Goal: Task Accomplishment & Management: Use online tool/utility

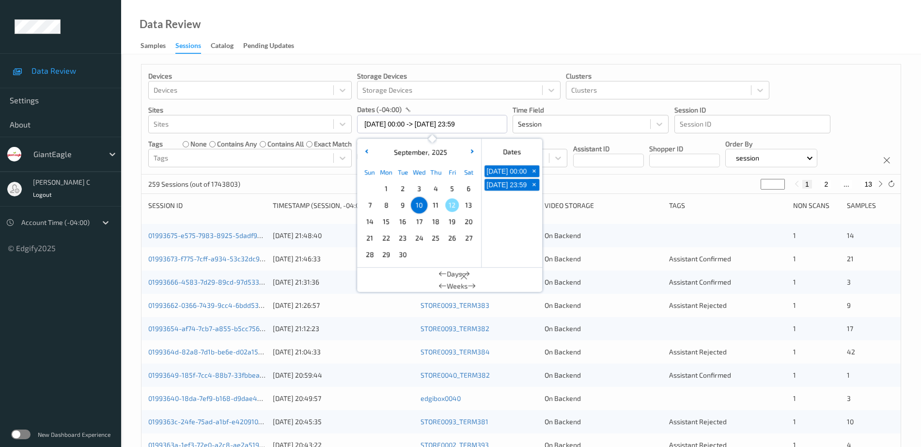
click at [433, 206] on span "11" at bounding box center [436, 205] width 14 height 14
click at [492, 36] on div "Data Review Samples Sessions Catalog Pending Updates" at bounding box center [521, 27] width 800 height 54
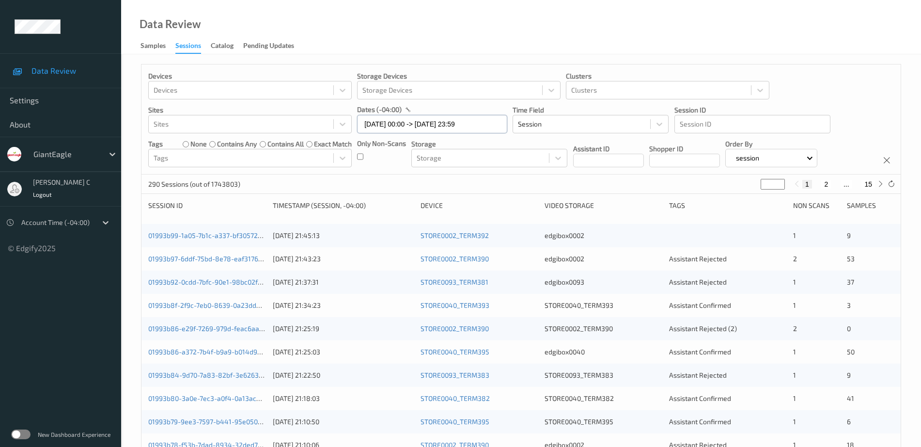
click at [395, 124] on input "11/09/2025 00:00 -> 11/09/2025 23:59" at bounding box center [432, 124] width 150 height 18
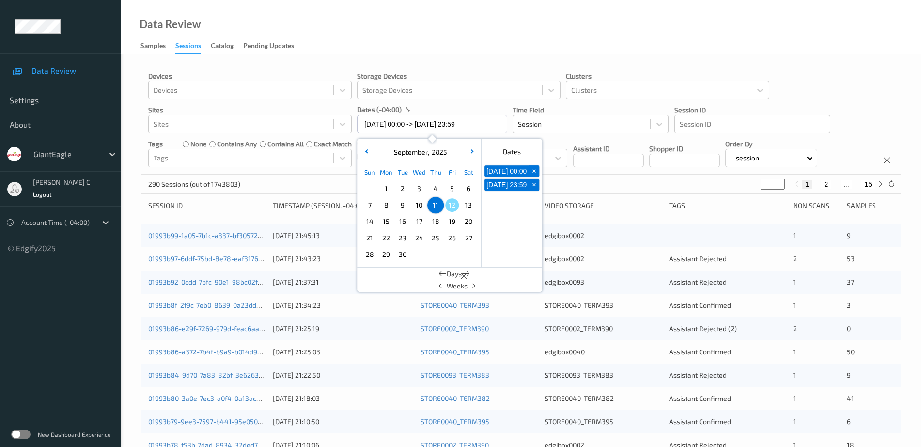
click at [388, 202] on span "8" at bounding box center [386, 205] width 14 height 14
type input "08/09/2025 00:00 -> 08/09/2025 23:59"
click at [473, 57] on div "Devices Devices Storage Devices Storage Devices Clusters Clusters Sites Sites d…" at bounding box center [521, 391] width 800 height 675
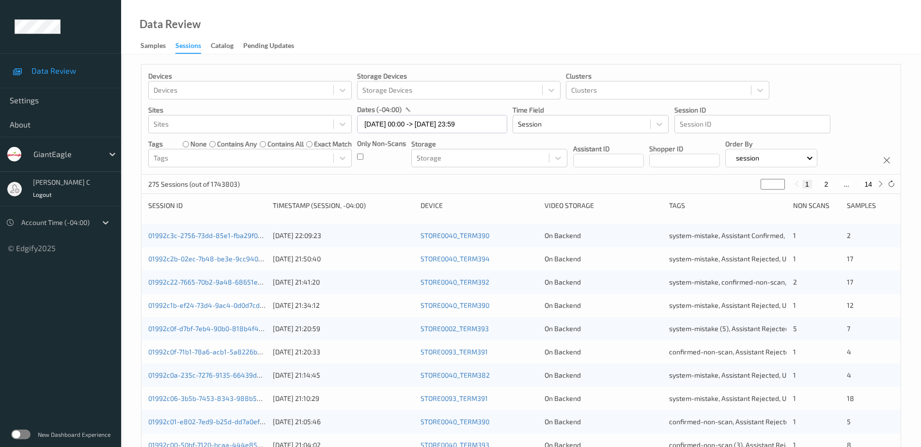
click at [873, 182] on button "14" at bounding box center [868, 184] width 14 height 9
type input "**"
click at [877, 182] on icon at bounding box center [880, 183] width 7 height 7
drag, startPoint x: 765, startPoint y: 183, endPoint x: 744, endPoint y: 188, distance: 21.9
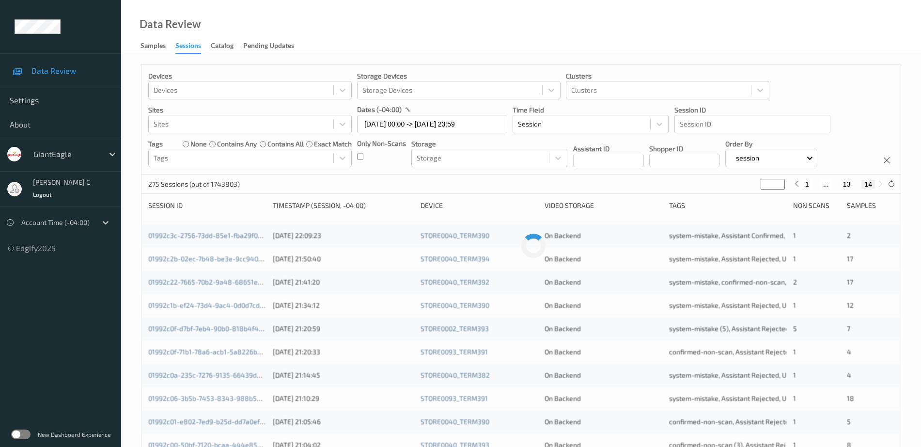
click at [744, 188] on div "275 Sessions (out of 1743803) ** 1 ... 13 14" at bounding box center [520, 183] width 759 height 19
type input "*"
click at [751, 65] on div "Devices Devices Storage Devices Storage Devices Clusters Clusters Sites Sites d…" at bounding box center [520, 119] width 759 height 110
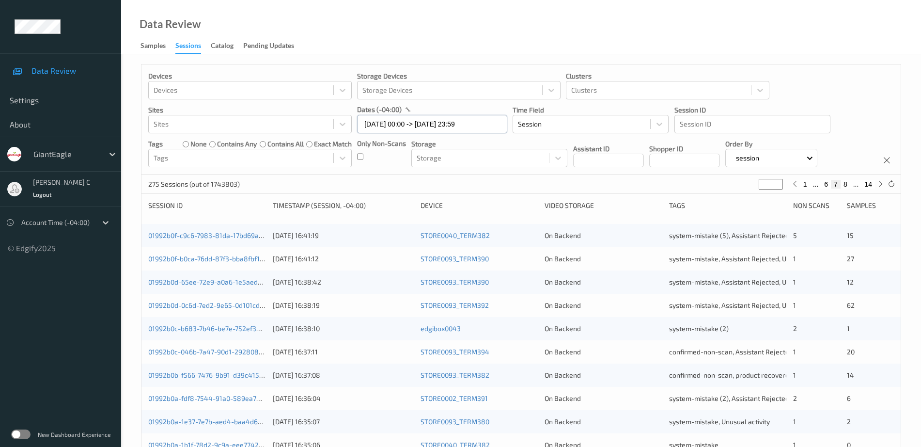
click at [390, 121] on input "08/09/2025 00:00 -> 08/09/2025 23:59" at bounding box center [432, 124] width 150 height 18
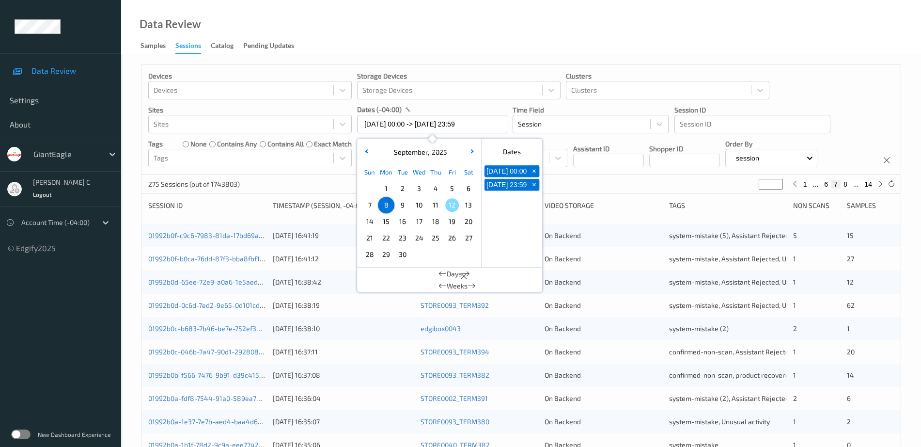
click at [400, 203] on span "9" at bounding box center [403, 205] width 14 height 14
type input "09/09/2025 00:00"
type input "*"
click at [400, 203] on span "9" at bounding box center [403, 205] width 14 height 14
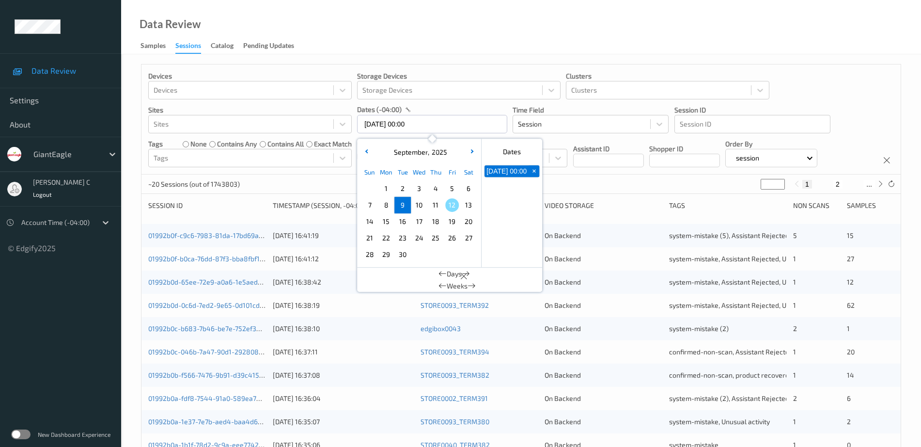
type input "09/09/2025 00:00 -> 09/09/2025 23:59"
click at [463, 47] on div "Data Review Samples Sessions Catalog Pending Updates" at bounding box center [521, 27] width 800 height 54
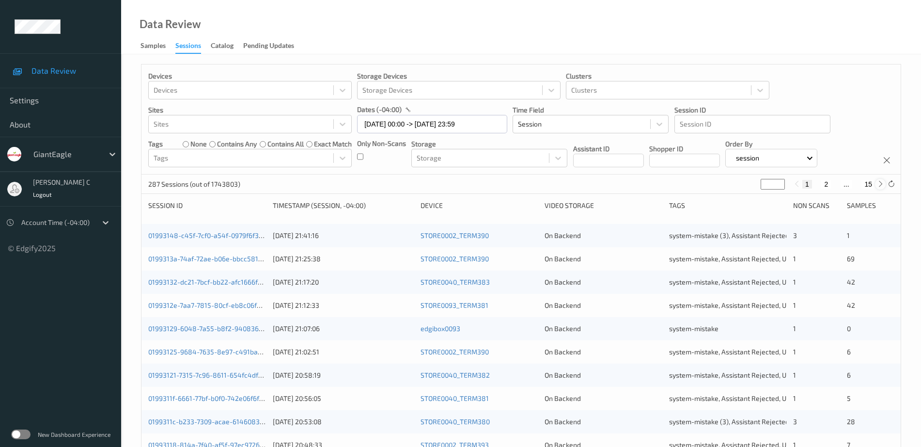
click at [876, 181] on div at bounding box center [880, 184] width 11 height 11
type input "*"
click at [876, 181] on div at bounding box center [880, 184] width 11 height 11
type input "*"
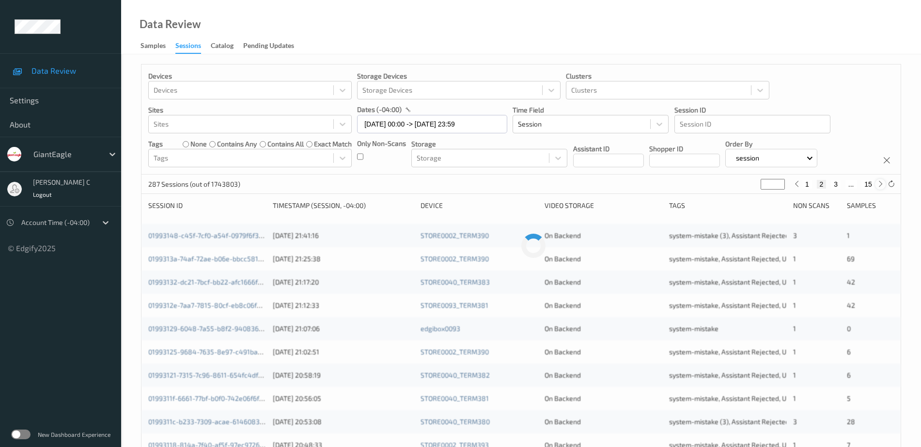
type input "*"
click at [877, 185] on icon at bounding box center [880, 183] width 7 height 7
type input "*"
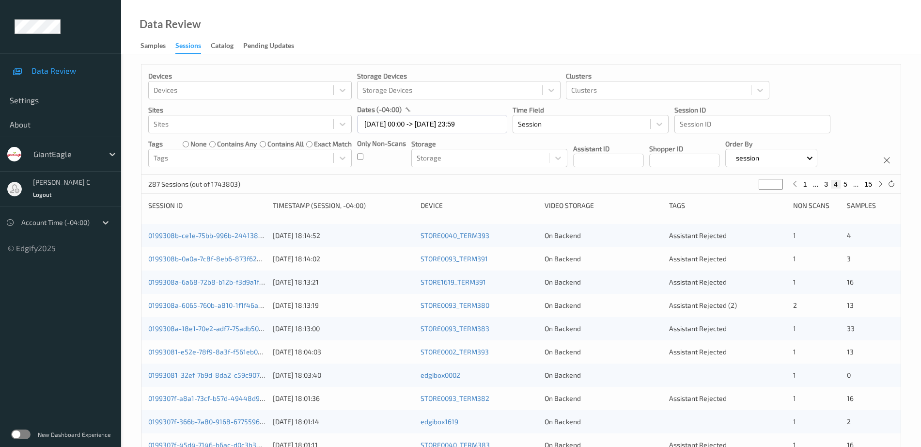
click at [843, 186] on button "5" at bounding box center [845, 184] width 10 height 9
type input "*"
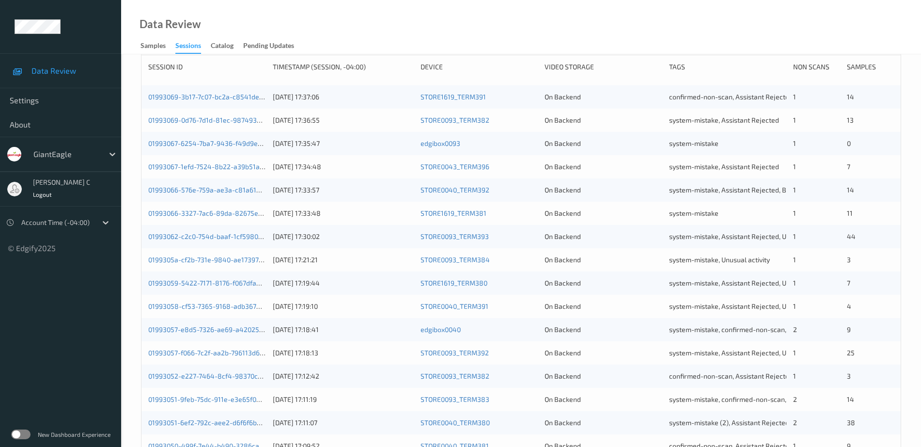
scroll to position [101, 0]
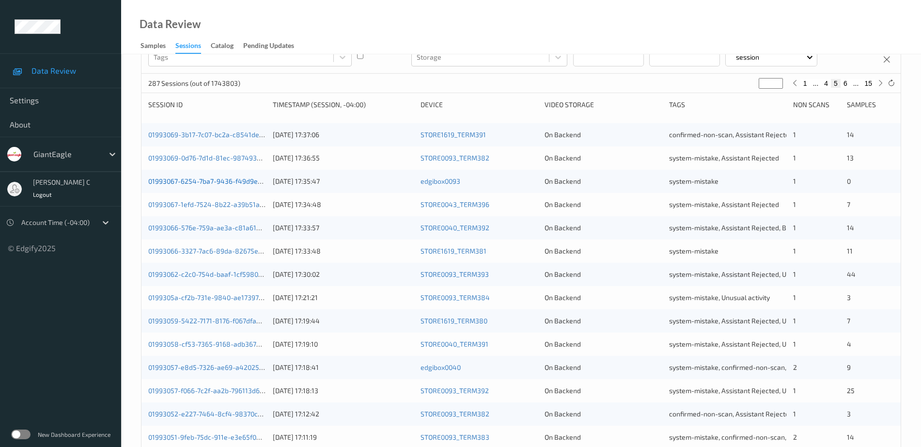
click at [223, 182] on link "01993067-6254-7ba7-9436-f49d9eddc3cf" at bounding box center [213, 181] width 130 height 8
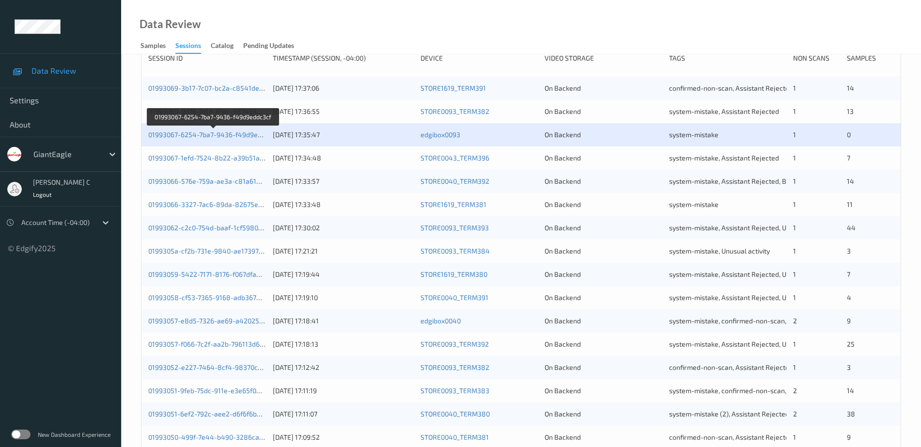
scroll to position [222, 0]
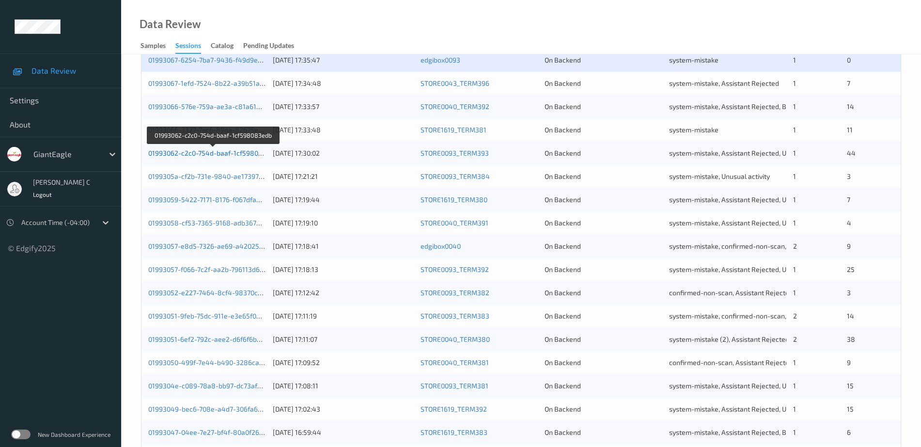
click at [184, 154] on link "01993062-c2c0-754d-baaf-1cf598083edb" at bounding box center [213, 153] width 130 height 8
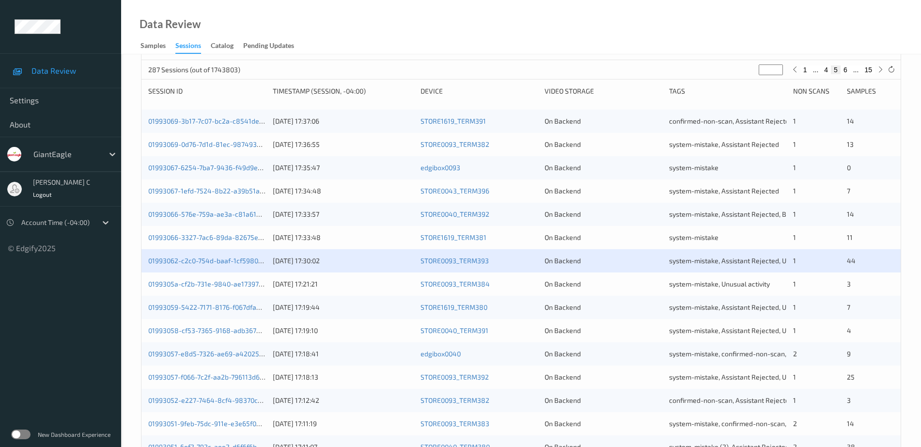
scroll to position [40, 0]
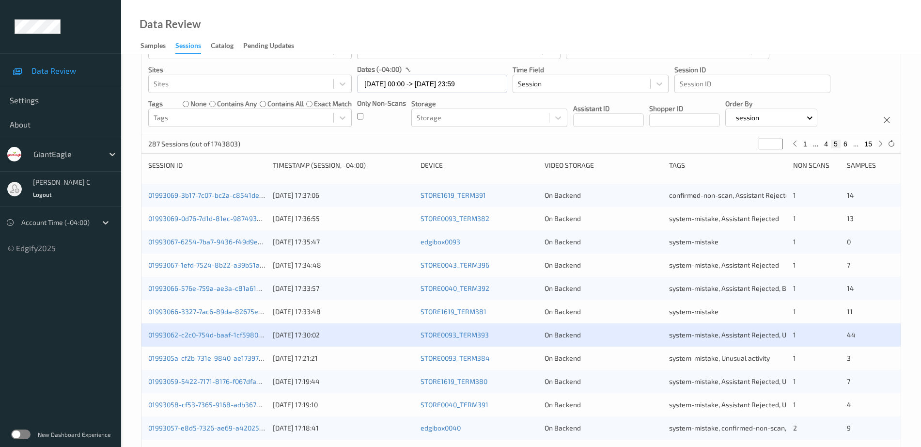
click at [827, 142] on button "4" at bounding box center [826, 144] width 10 height 9
type input "*"
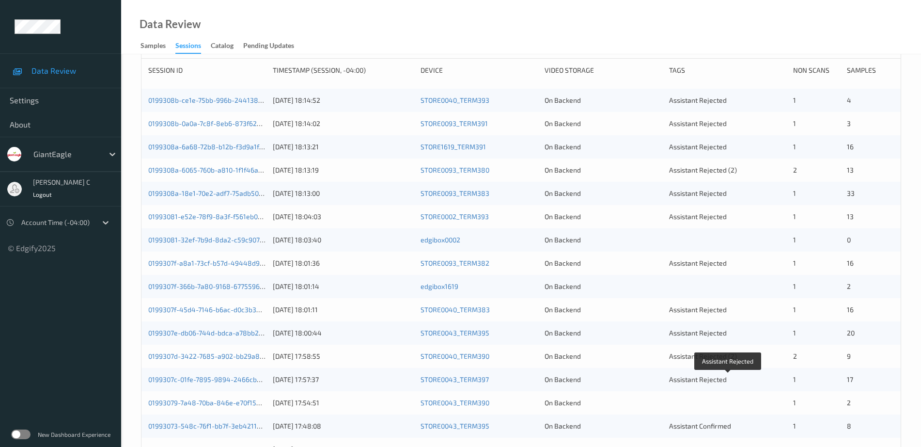
scroll to position [0, 0]
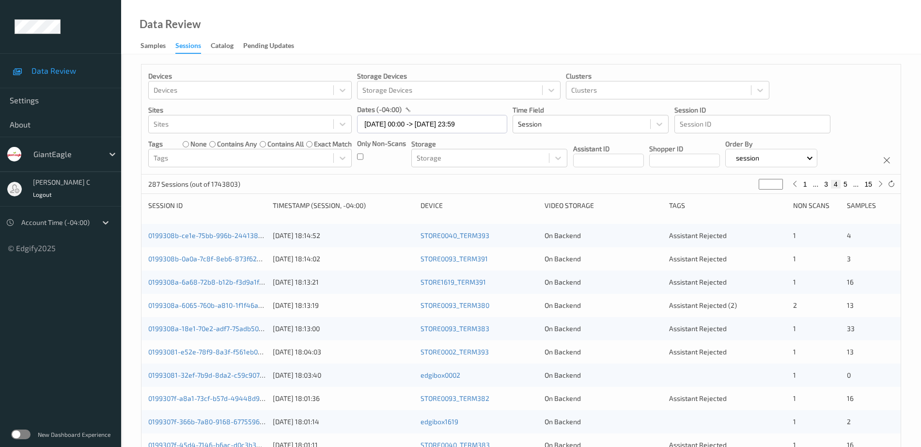
click at [845, 181] on button "5" at bounding box center [845, 184] width 10 height 9
type input "*"
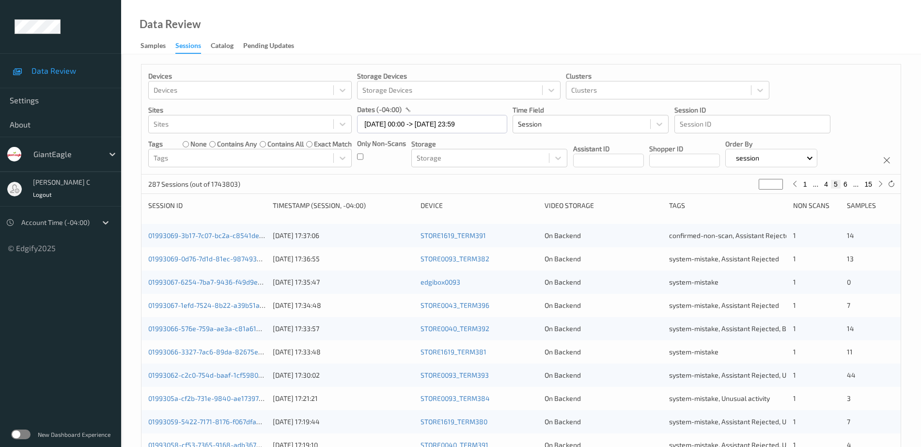
click at [828, 184] on button "4" at bounding box center [826, 184] width 10 height 9
type input "*"
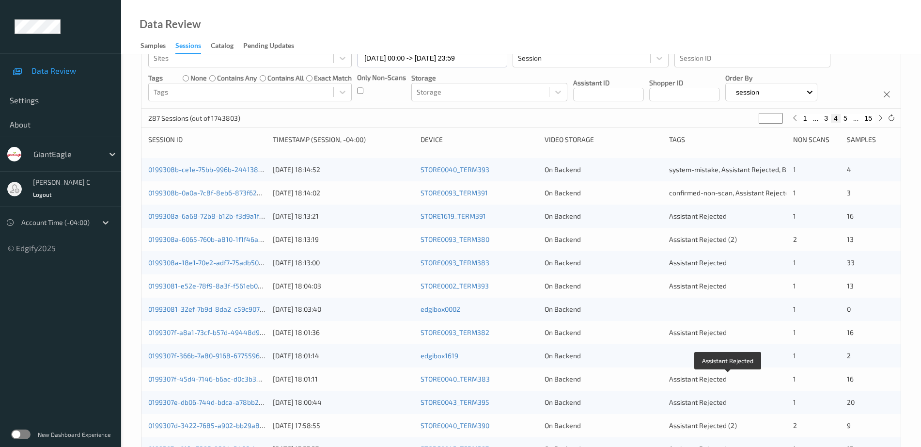
scroll to position [61, 0]
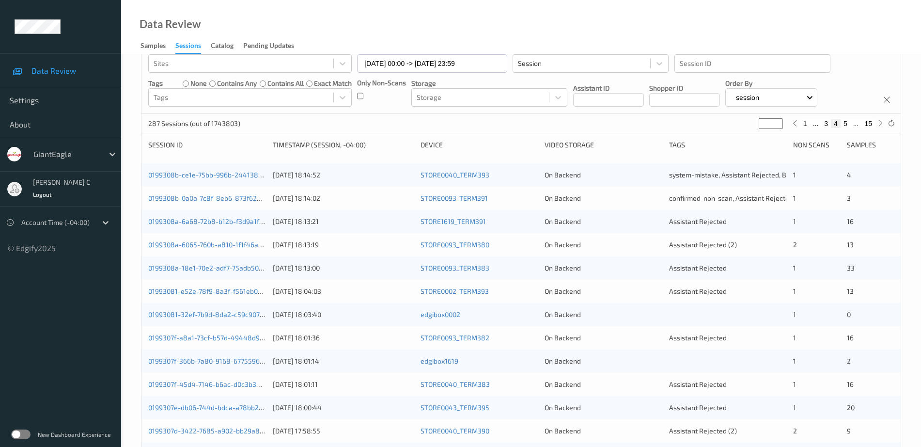
click at [845, 122] on button "5" at bounding box center [845, 123] width 10 height 9
type input "*"
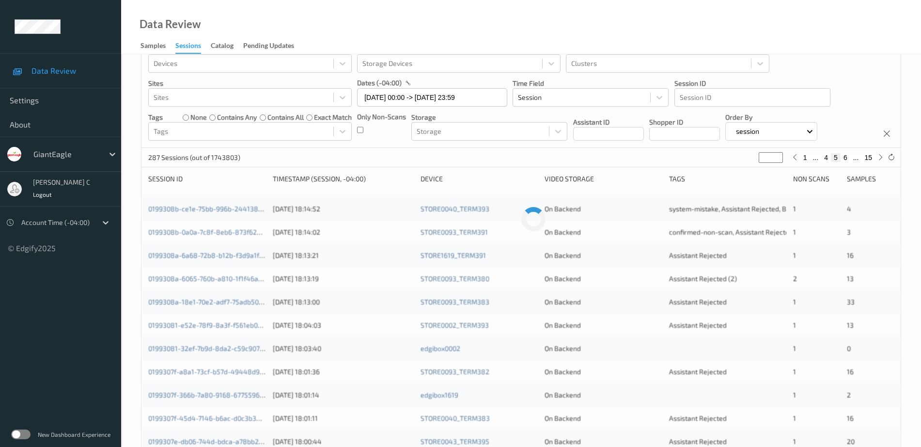
scroll to position [0, 0]
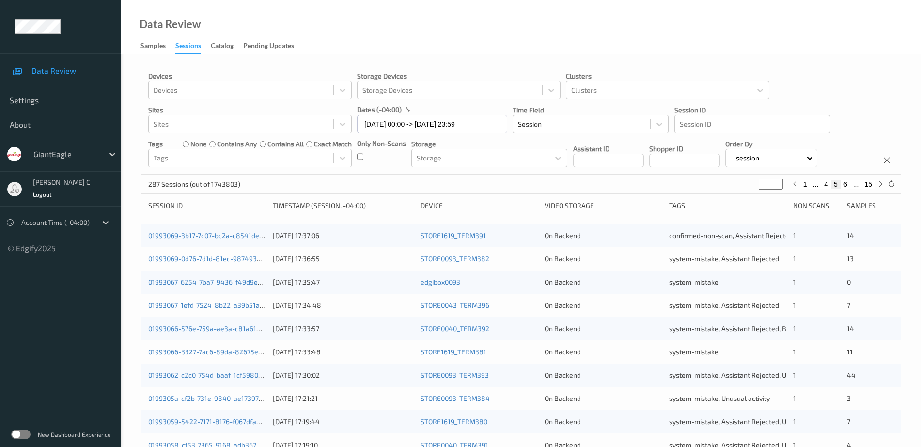
click at [847, 184] on button "6" at bounding box center [845, 184] width 10 height 9
type input "*"
click at [827, 186] on button "5" at bounding box center [826, 184] width 10 height 9
type input "*"
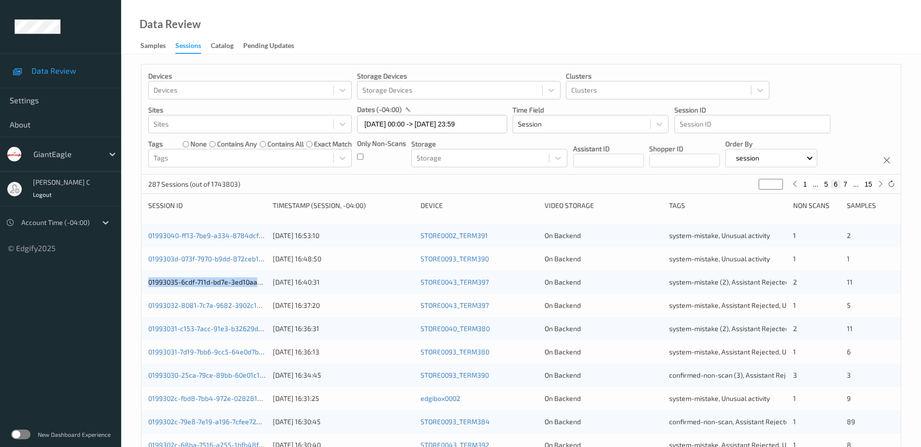
type input "*"
click at [846, 185] on button "6" at bounding box center [845, 184] width 10 height 9
type input "*"
click at [835, 187] on button "6" at bounding box center [836, 184] width 10 height 9
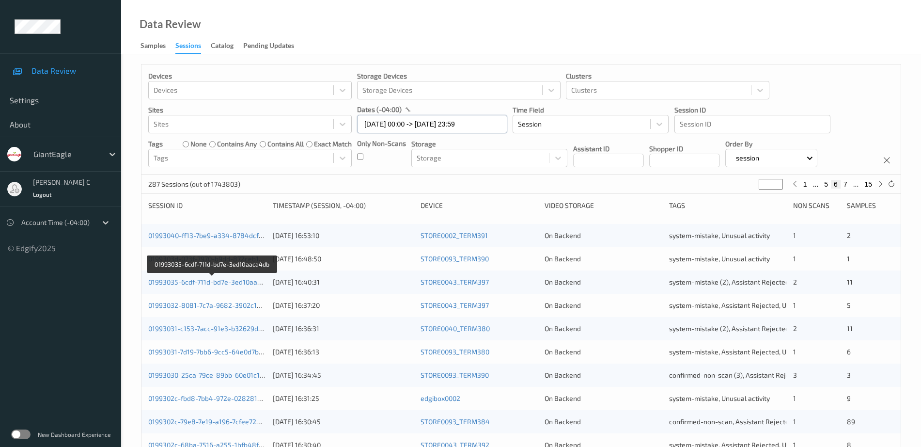
click at [432, 124] on input "09/09/2025 00:00 -> 09/09/2025 23:59" at bounding box center [432, 124] width 150 height 18
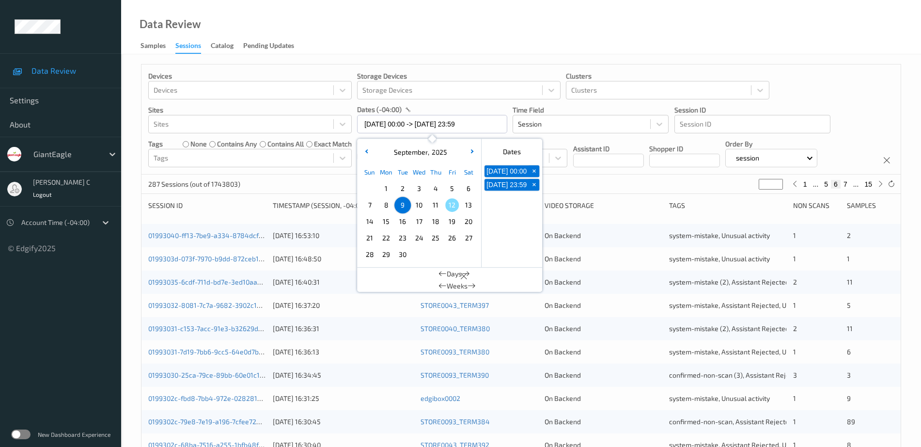
click at [382, 202] on span "8" at bounding box center [386, 205] width 14 height 14
type input "08/09/2025 00:00"
type input "*"
click at [382, 202] on span "8" at bounding box center [386, 205] width 14 height 14
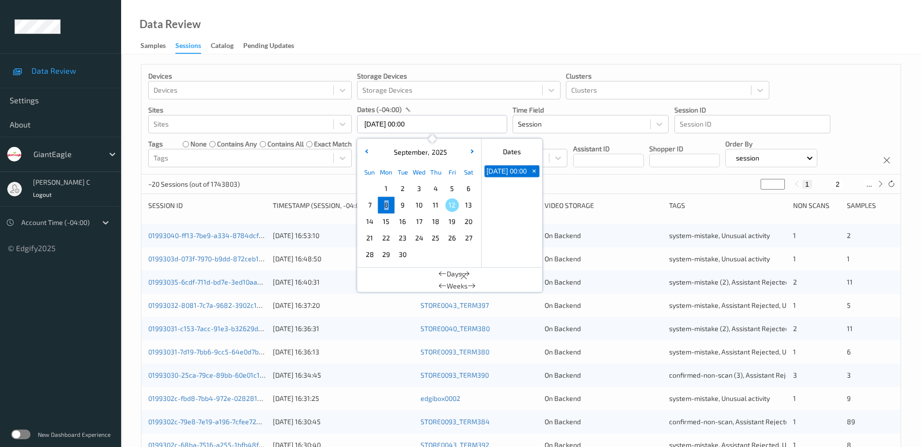
type input "08/09/2025 00:00 -> 08/09/2025 23:59"
click at [461, 27] on div "Data Review Samples Sessions Catalog Pending Updates" at bounding box center [521, 27] width 800 height 54
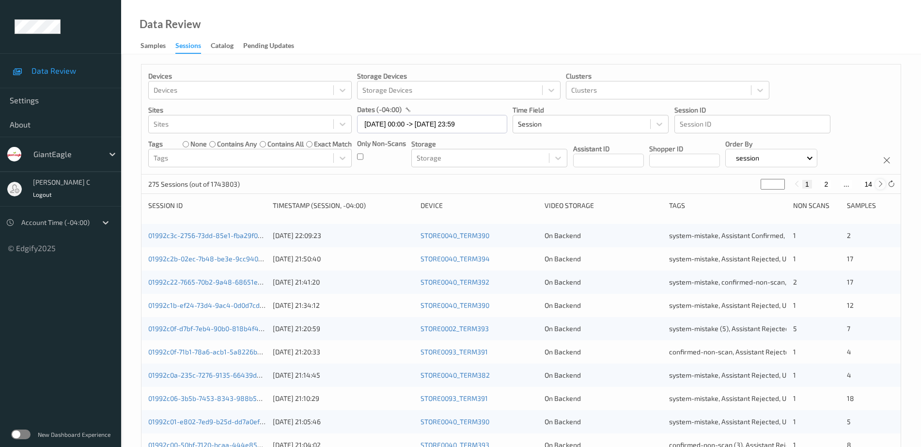
click at [880, 181] on icon at bounding box center [880, 183] width 7 height 7
type input "*"
click at [880, 181] on icon at bounding box center [880, 183] width 7 height 7
type input "*"
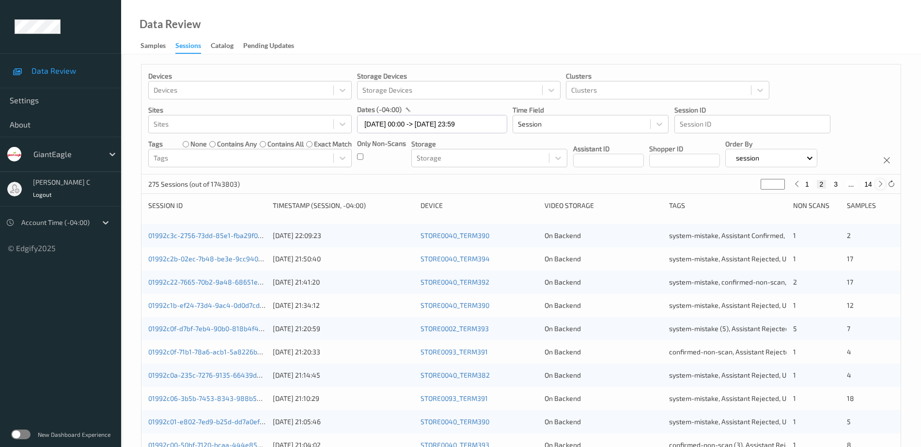
type input "*"
click at [880, 181] on icon at bounding box center [880, 183] width 7 height 7
type input "*"
click at [880, 181] on icon at bounding box center [880, 183] width 7 height 7
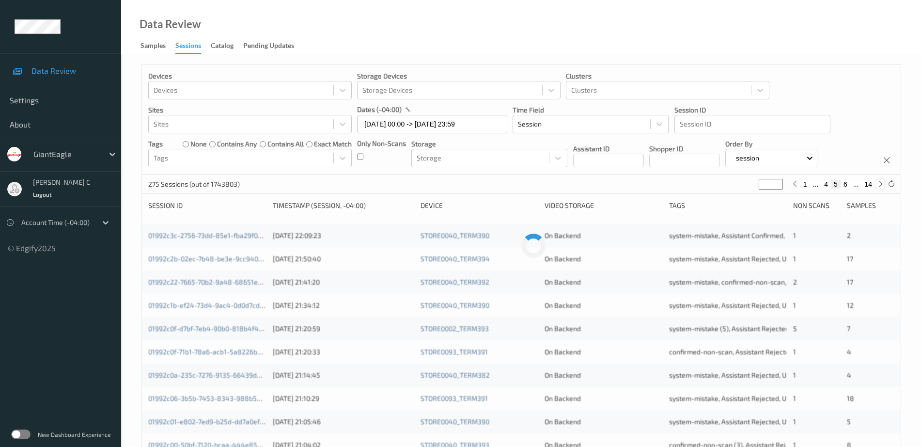
type input "*"
click at [880, 181] on icon at bounding box center [880, 183] width 7 height 7
type input "*"
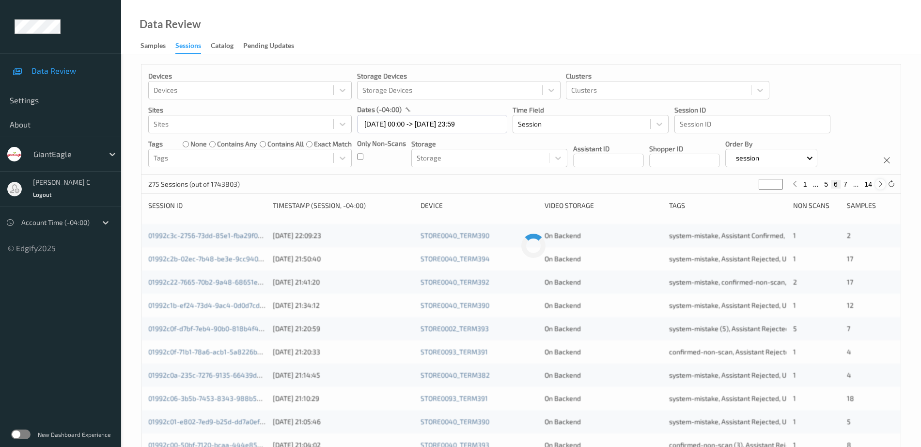
click at [880, 181] on icon at bounding box center [880, 183] width 7 height 7
type input "*"
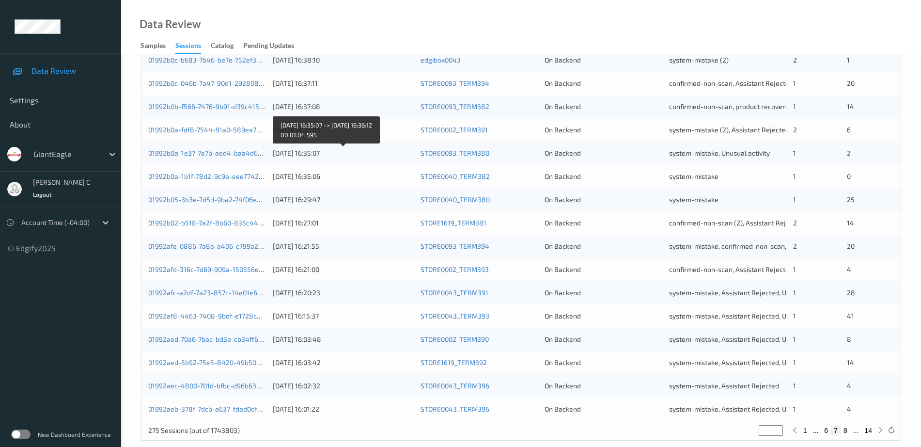
scroll to position [282, 0]
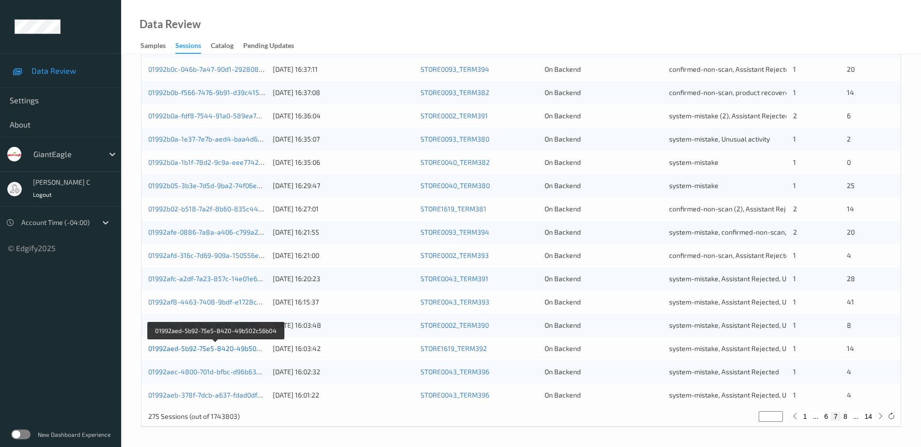
click at [233, 346] on link "01992aed-5b92-75e5-8420-49b502c56b04" at bounding box center [215, 348] width 135 height 8
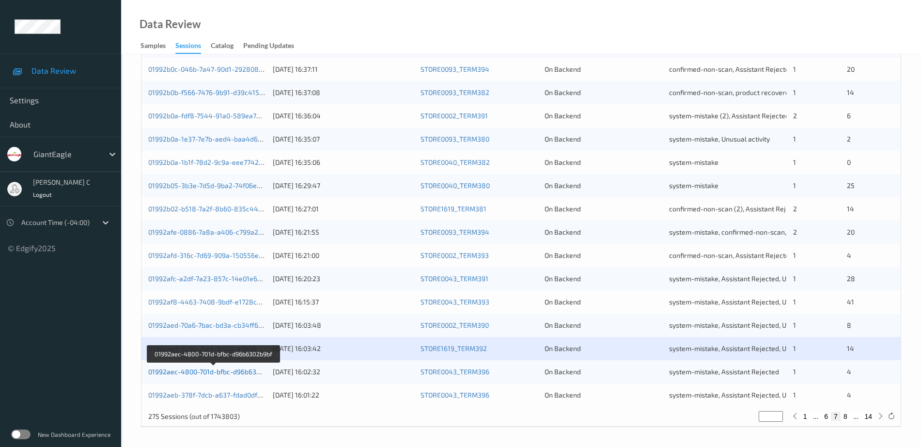
click at [213, 371] on link "01992aec-4800-701d-bfbc-d96b6302b9bf" at bounding box center [213, 371] width 130 height 8
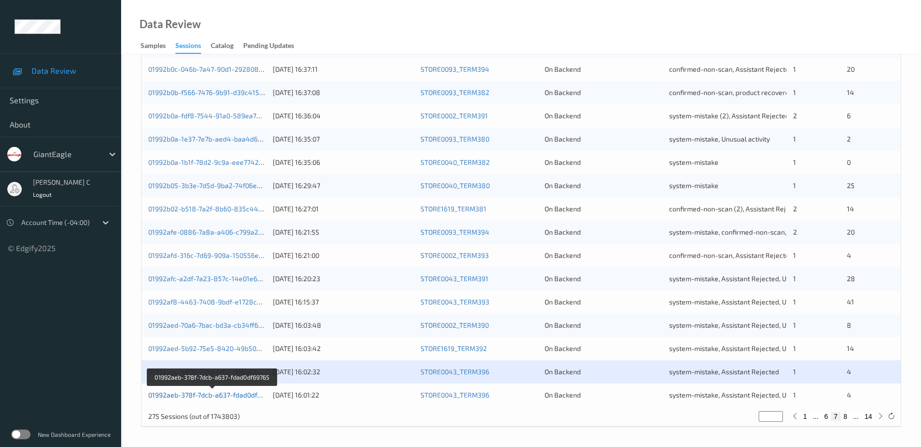
click at [216, 395] on link "01992aeb-378f-7dcb-a637-fdad0df69765" at bounding box center [212, 394] width 128 height 8
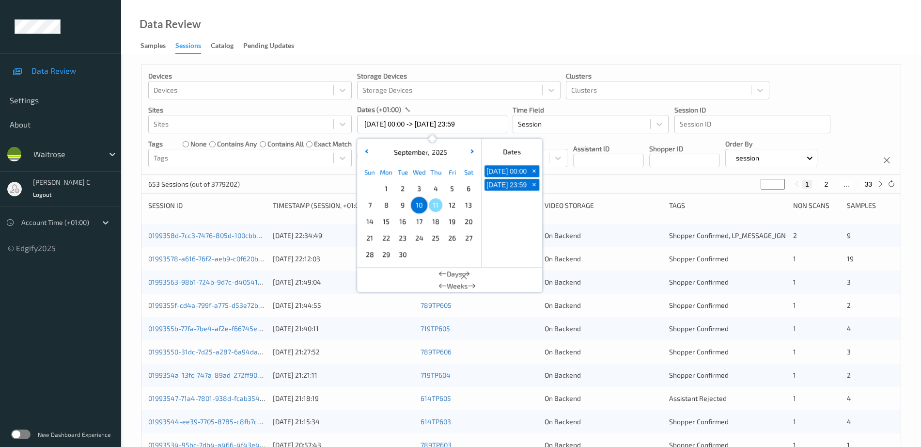
click at [440, 206] on span "11" at bounding box center [436, 205] width 14 height 14
type input "11/09/2025 00:00 -> 11/09/2025 23:59"
click at [501, 45] on div "Data Review Samples Sessions Catalog Pending Updates" at bounding box center [521, 27] width 800 height 54
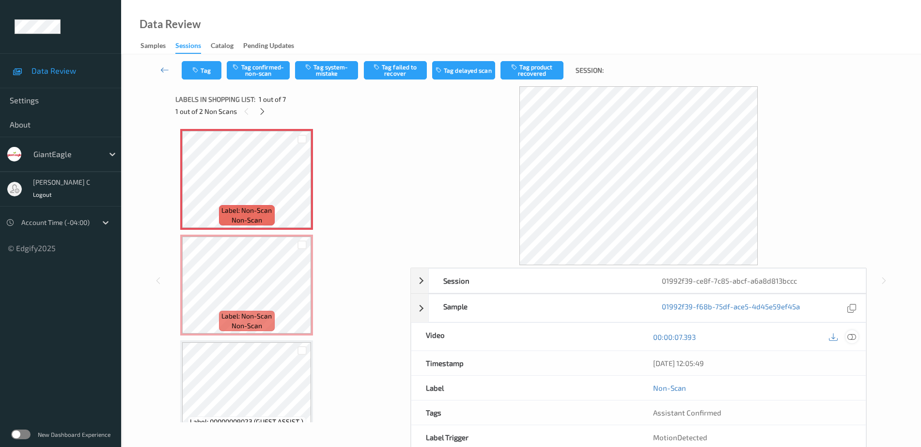
click at [854, 334] on icon at bounding box center [851, 336] width 9 height 9
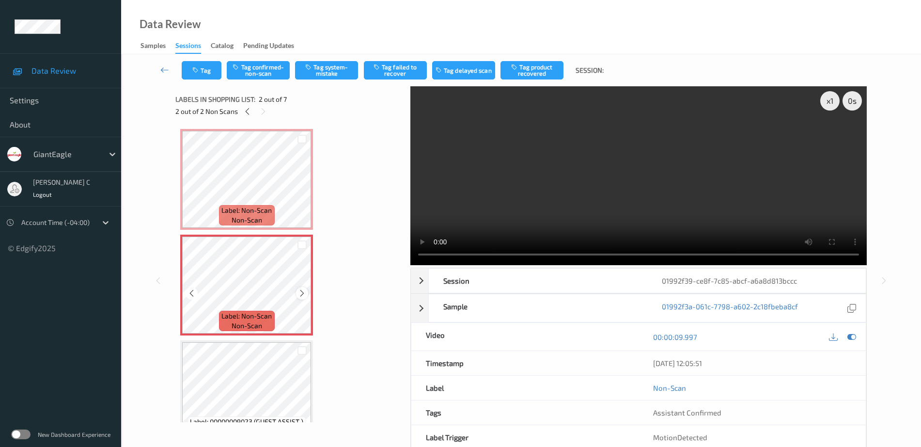
click at [298, 295] on icon at bounding box center [302, 293] width 8 height 9
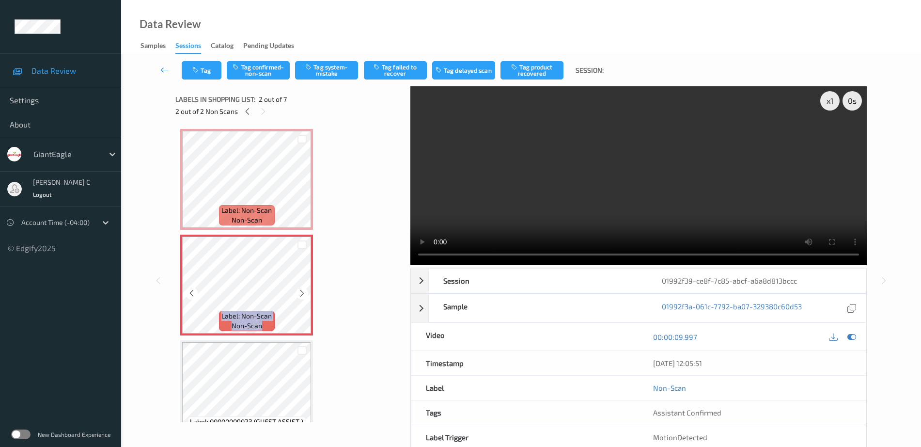
click at [298, 295] on icon at bounding box center [302, 293] width 8 height 9
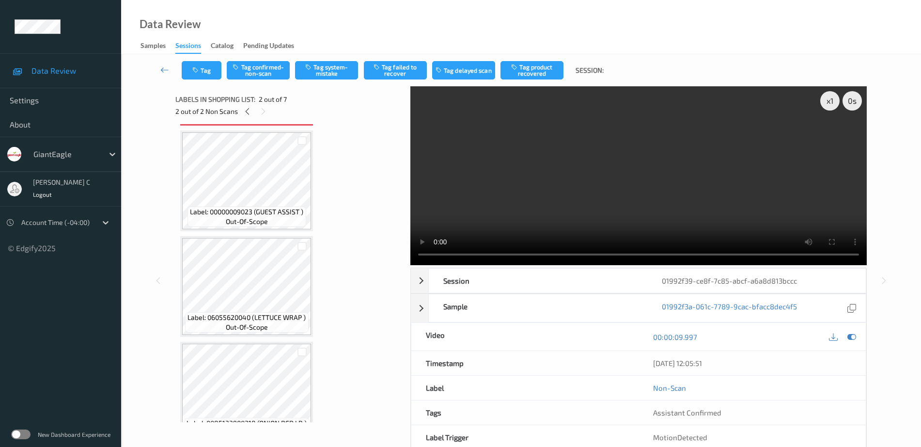
scroll to position [182, 0]
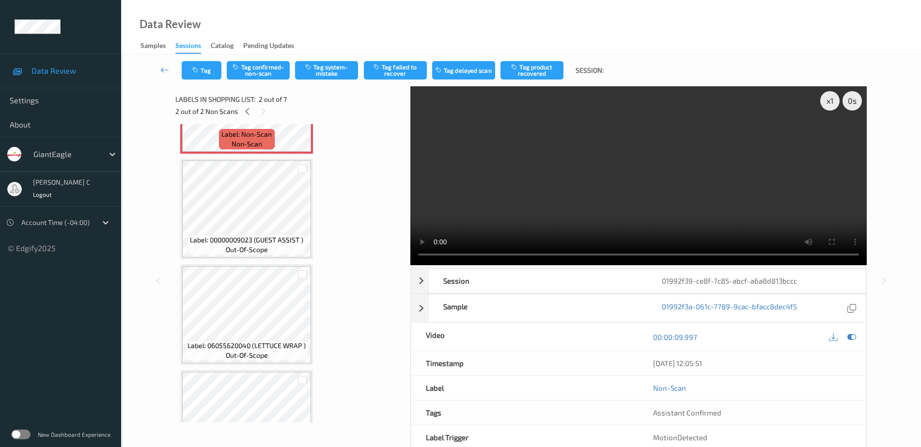
click at [249, 341] on span "Label: 06055620040 (LETTUCE WRAP )" at bounding box center [246, 346] width 118 height 10
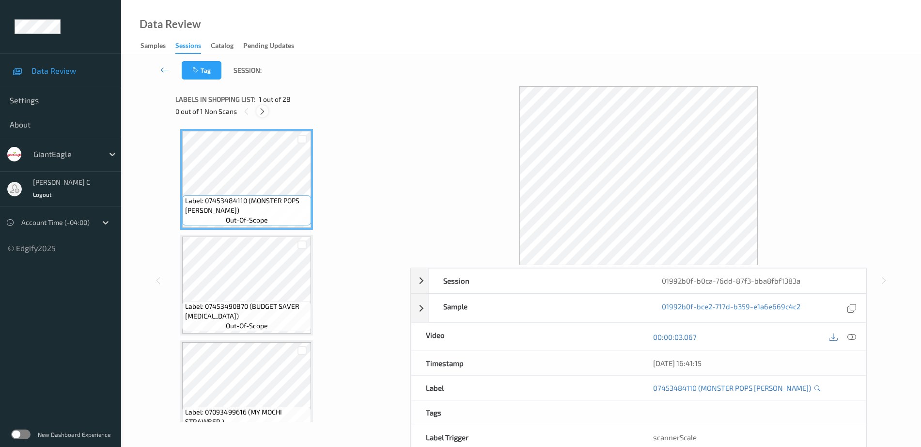
click at [266, 113] on icon at bounding box center [262, 111] width 8 height 9
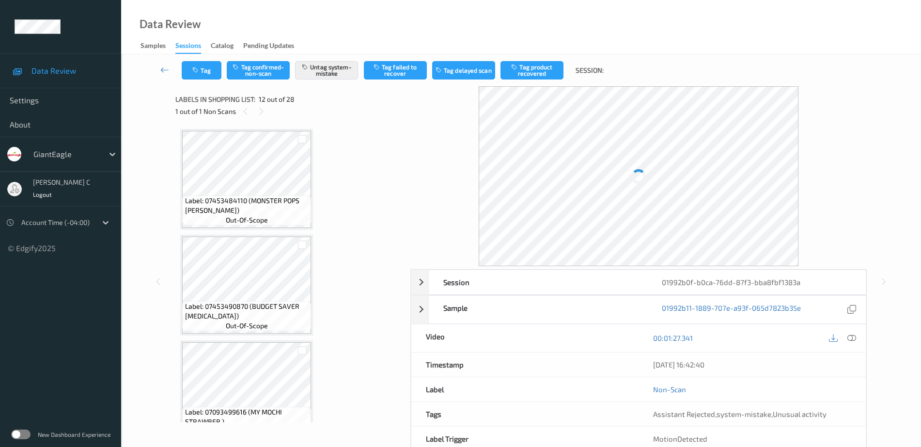
scroll to position [1061, 0]
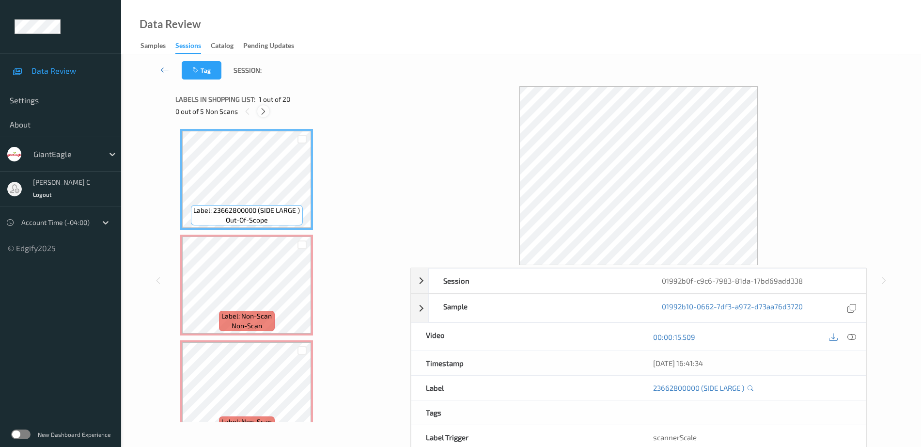
click at [263, 108] on icon at bounding box center [263, 111] width 8 height 9
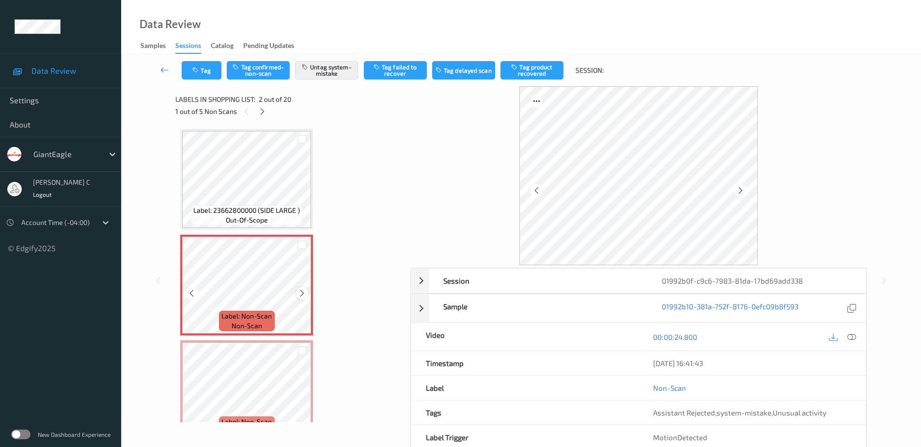
click at [298, 293] on icon at bounding box center [302, 293] width 8 height 9
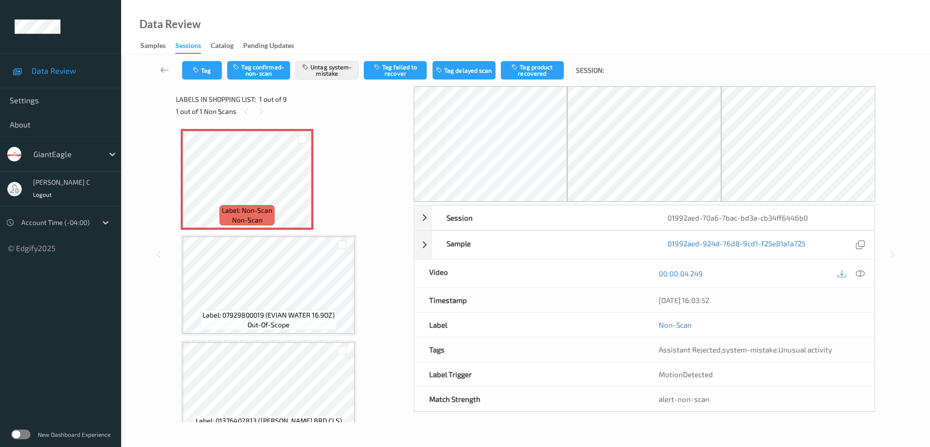
click at [697, 29] on div "Data Review Samples Sessions Catalog Pending Updates" at bounding box center [525, 27] width 809 height 54
